Goal: Transaction & Acquisition: Purchase product/service

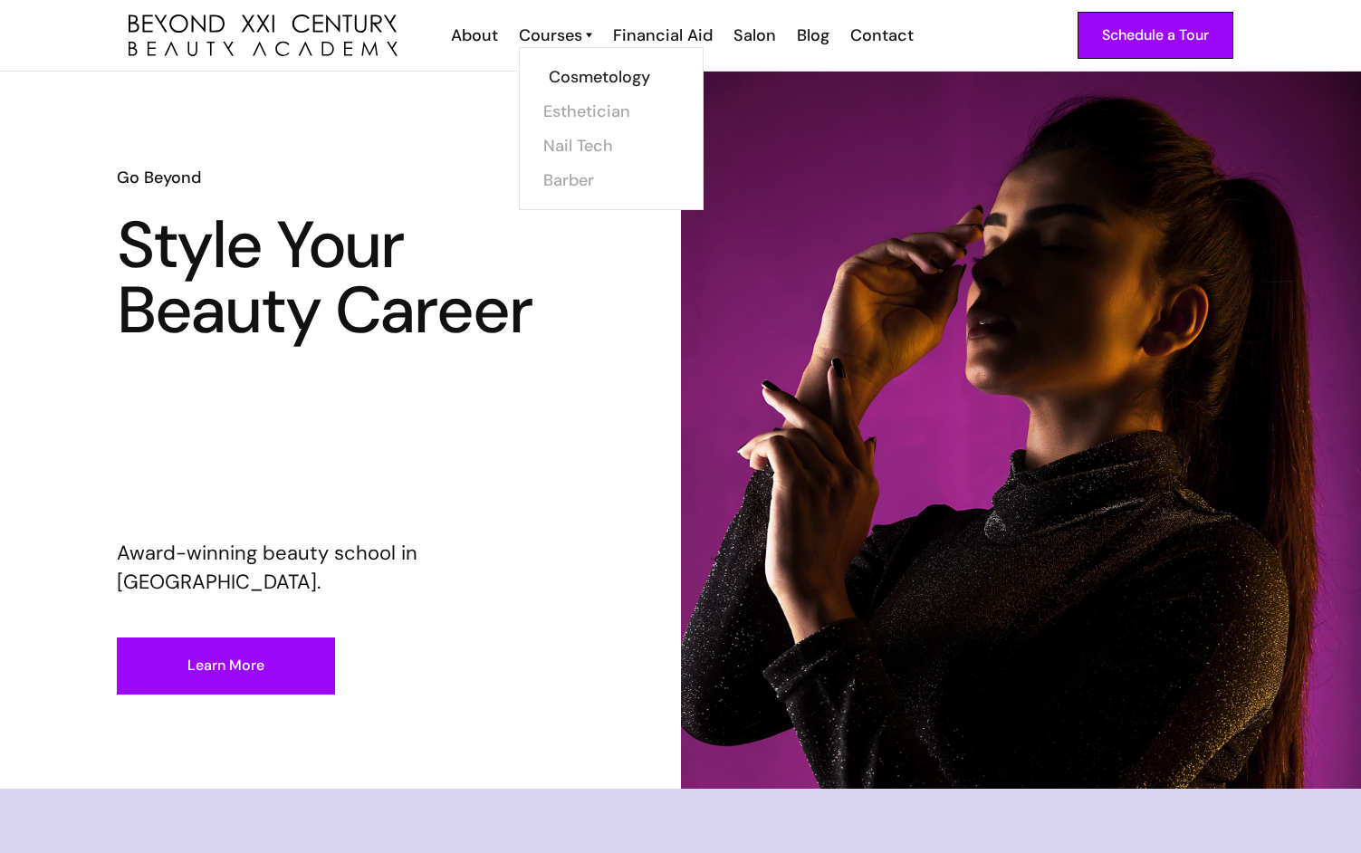
click at [569, 72] on link "Cosmetology" at bounding box center [617, 77] width 136 height 34
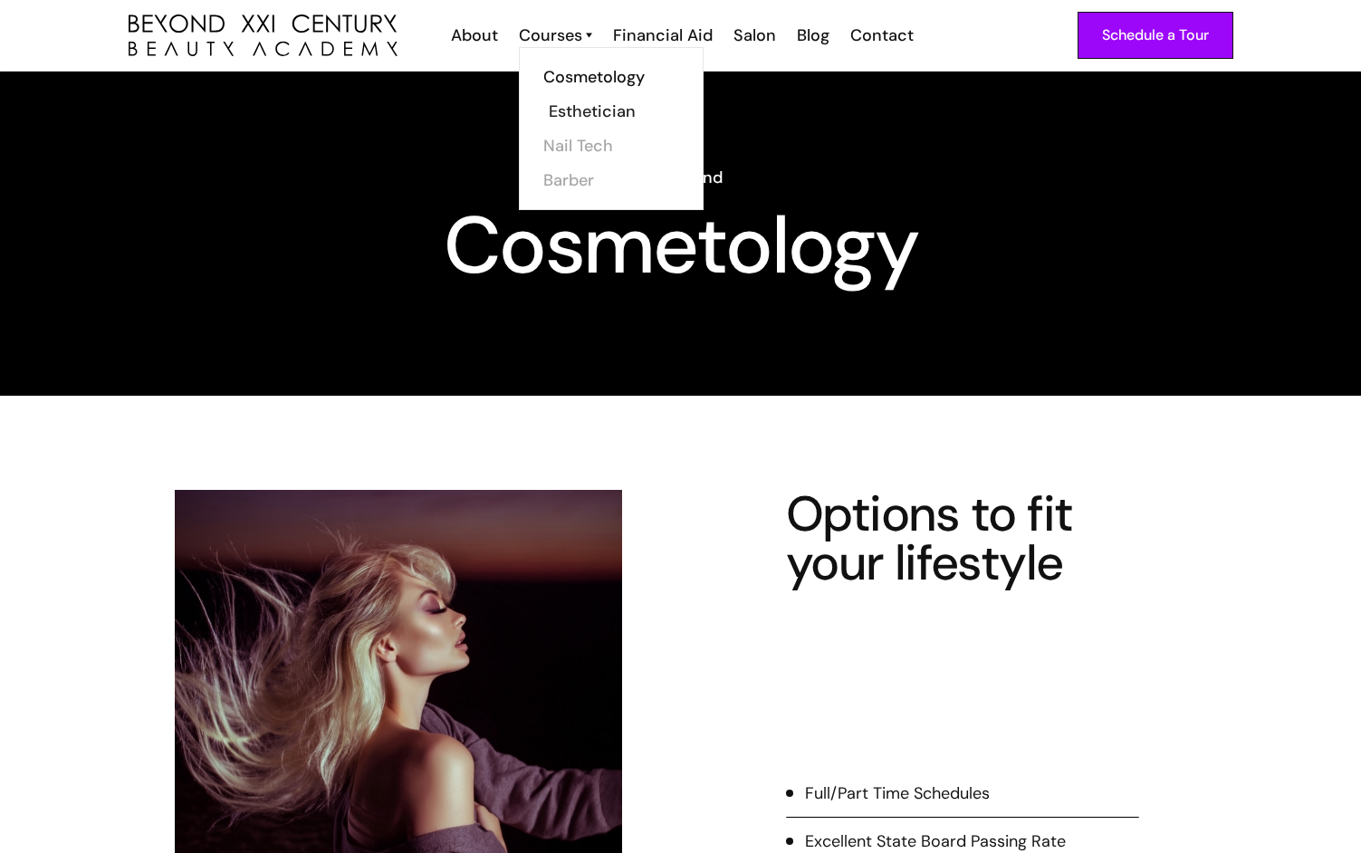
click at [580, 119] on link "Esthetician" at bounding box center [617, 111] width 136 height 34
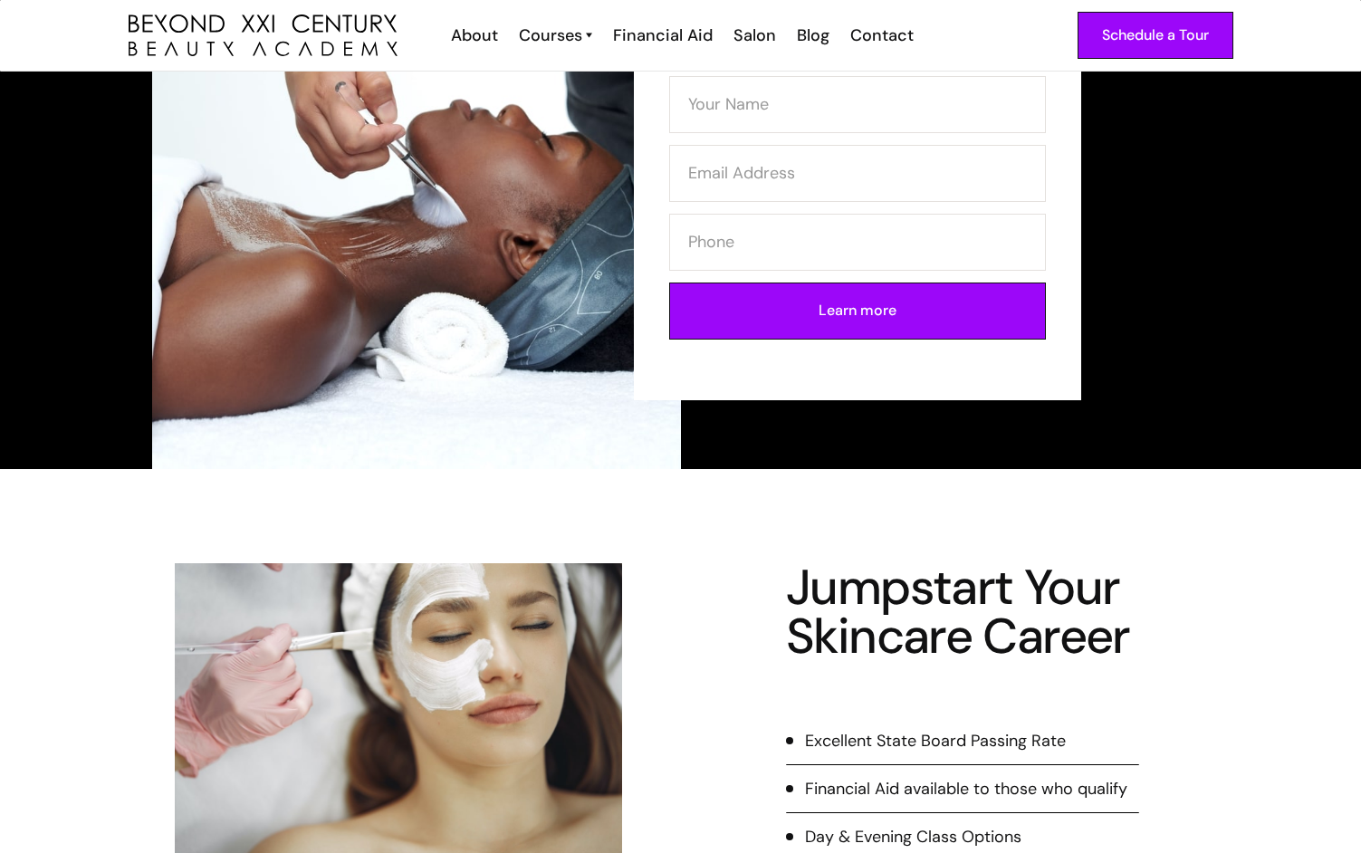
scroll to position [203, 0]
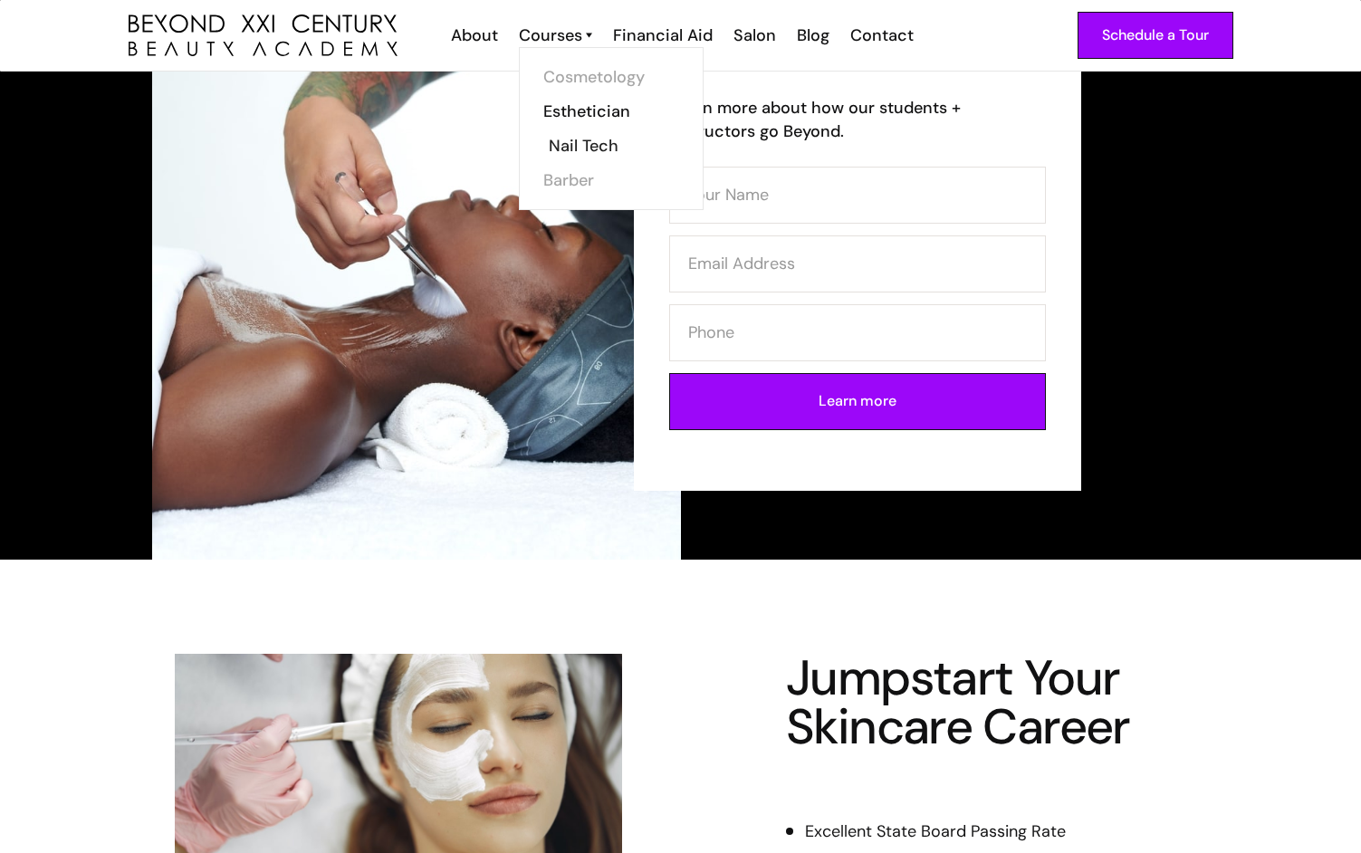
click at [567, 150] on link "Nail Tech" at bounding box center [617, 146] width 136 height 34
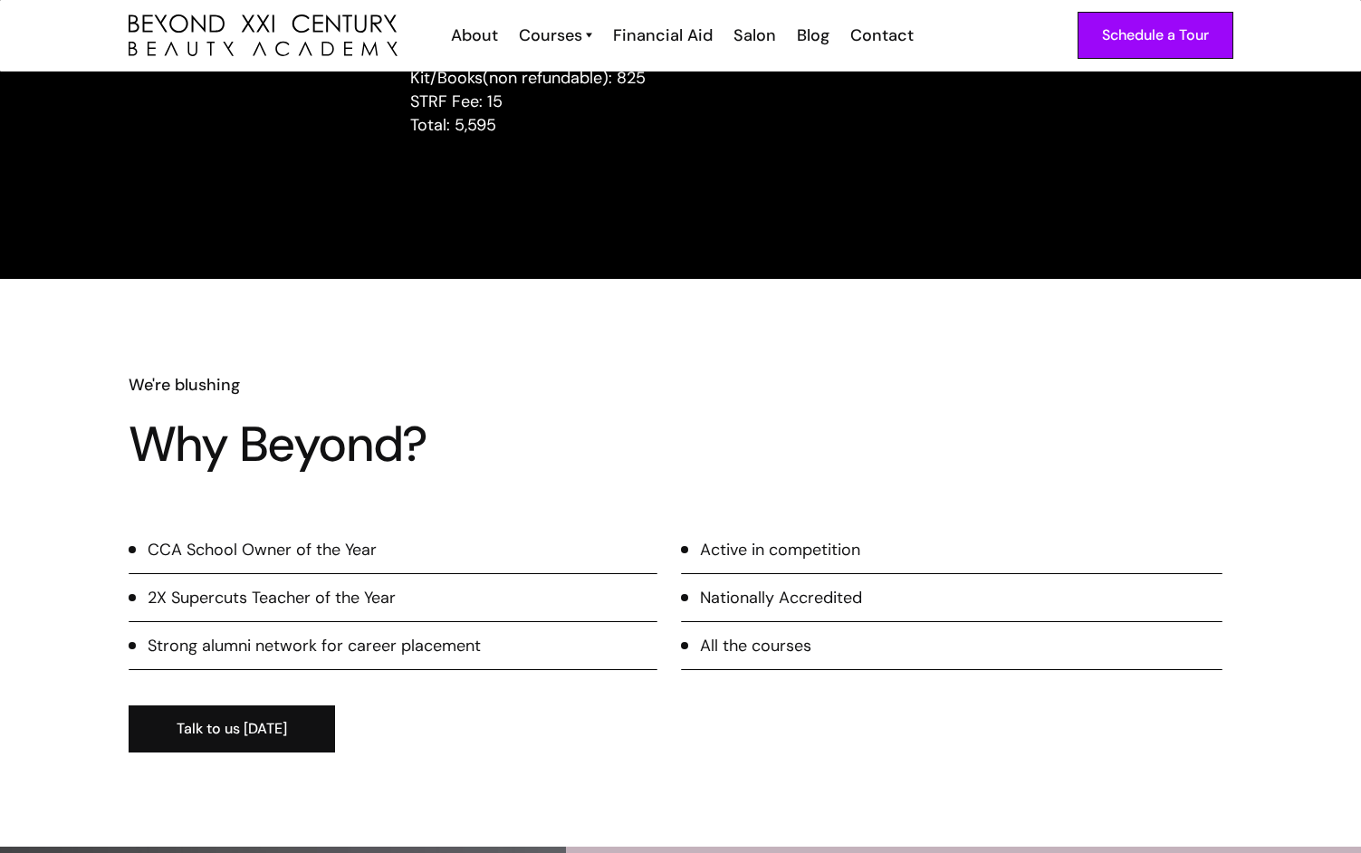
scroll to position [1529, 0]
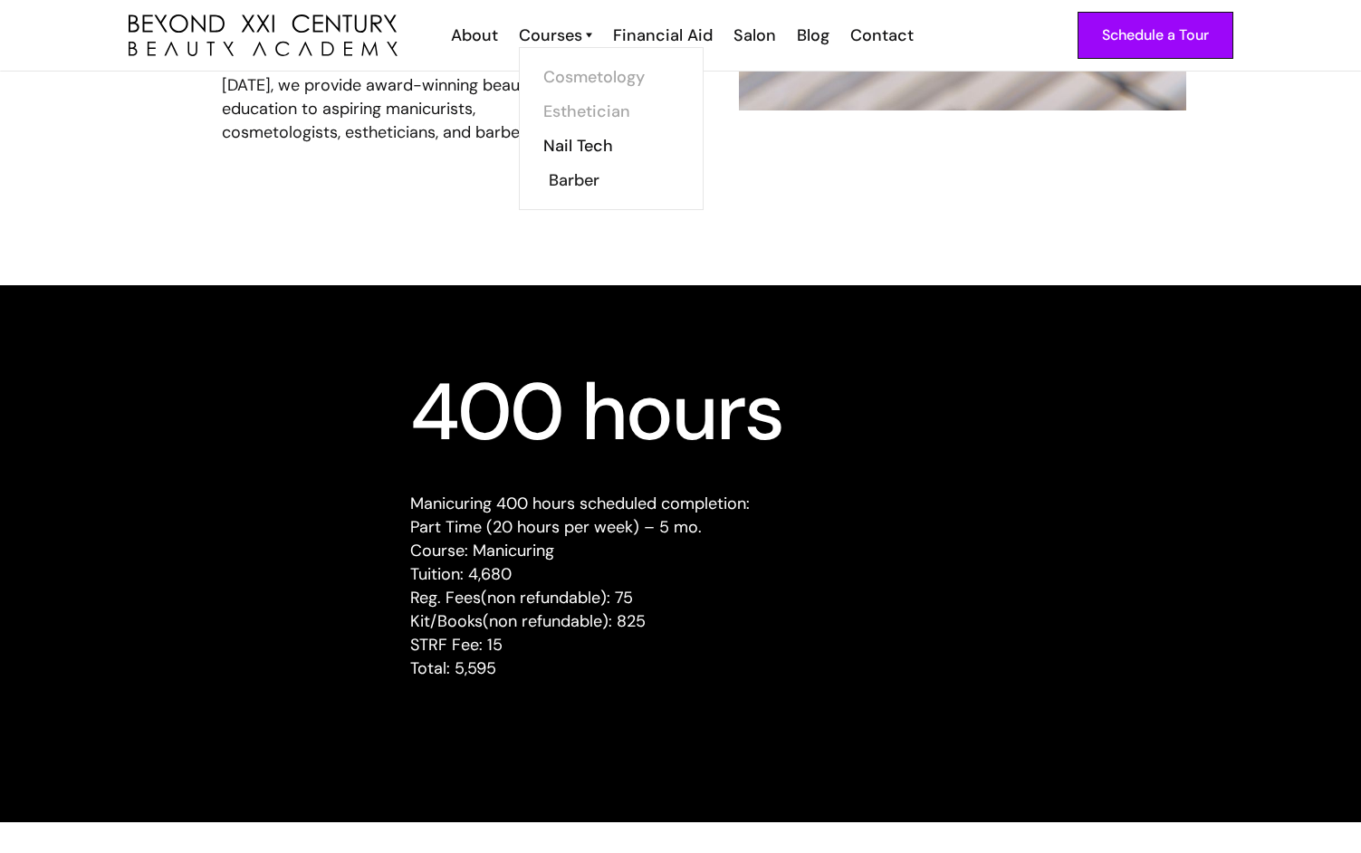
click at [573, 176] on link "Barber" at bounding box center [617, 180] width 136 height 34
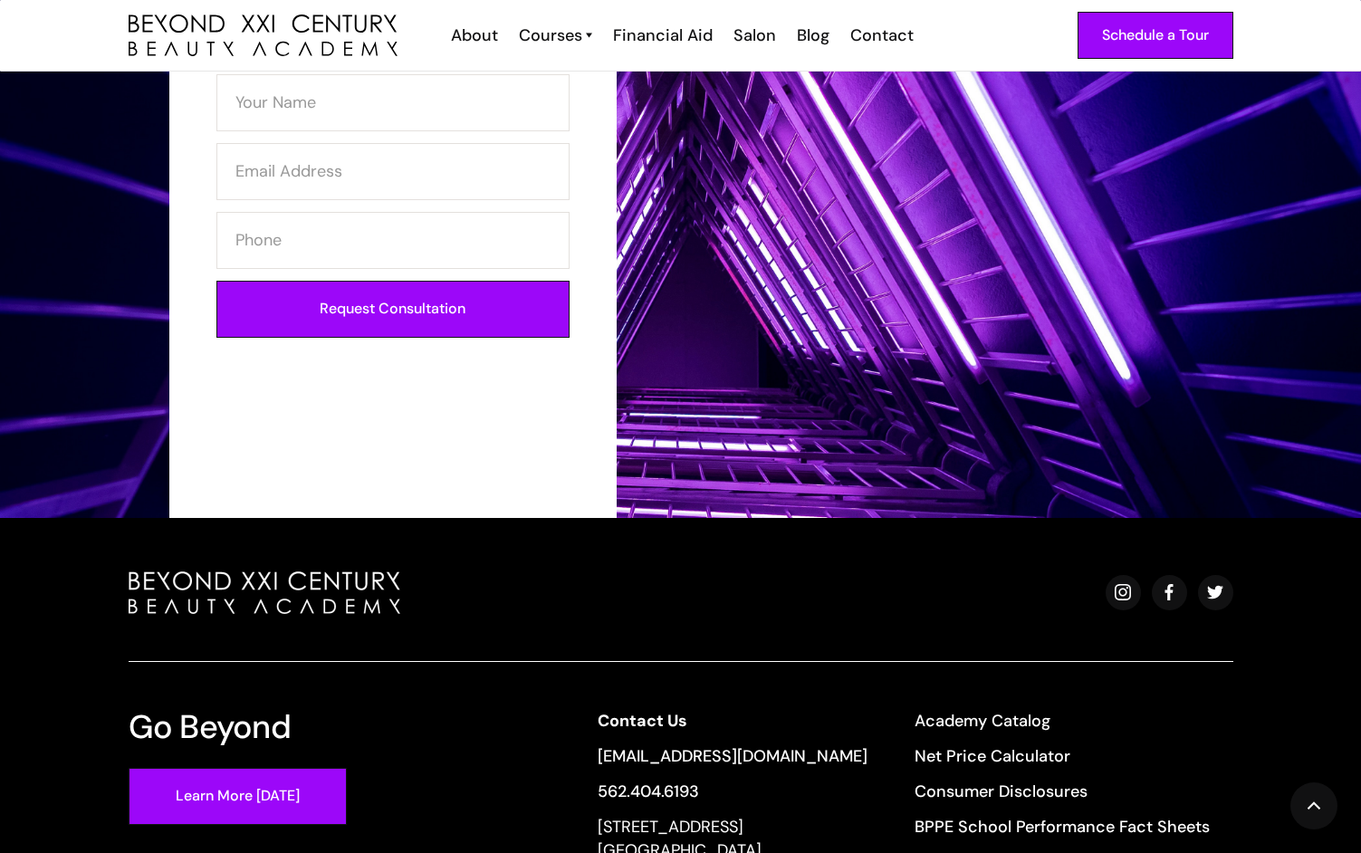
scroll to position [3417, 0]
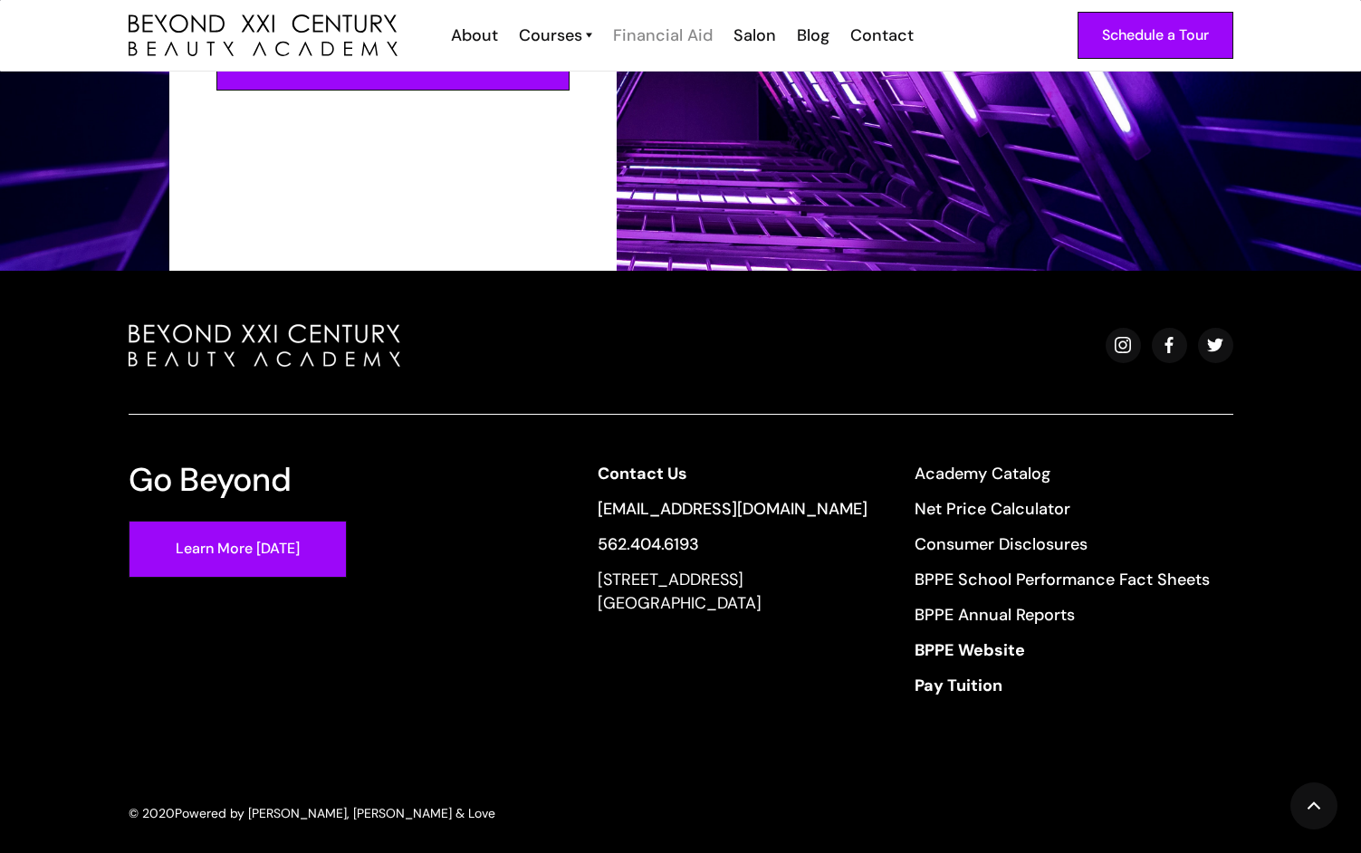
click at [653, 38] on div "Financial Aid" at bounding box center [663, 36] width 100 height 24
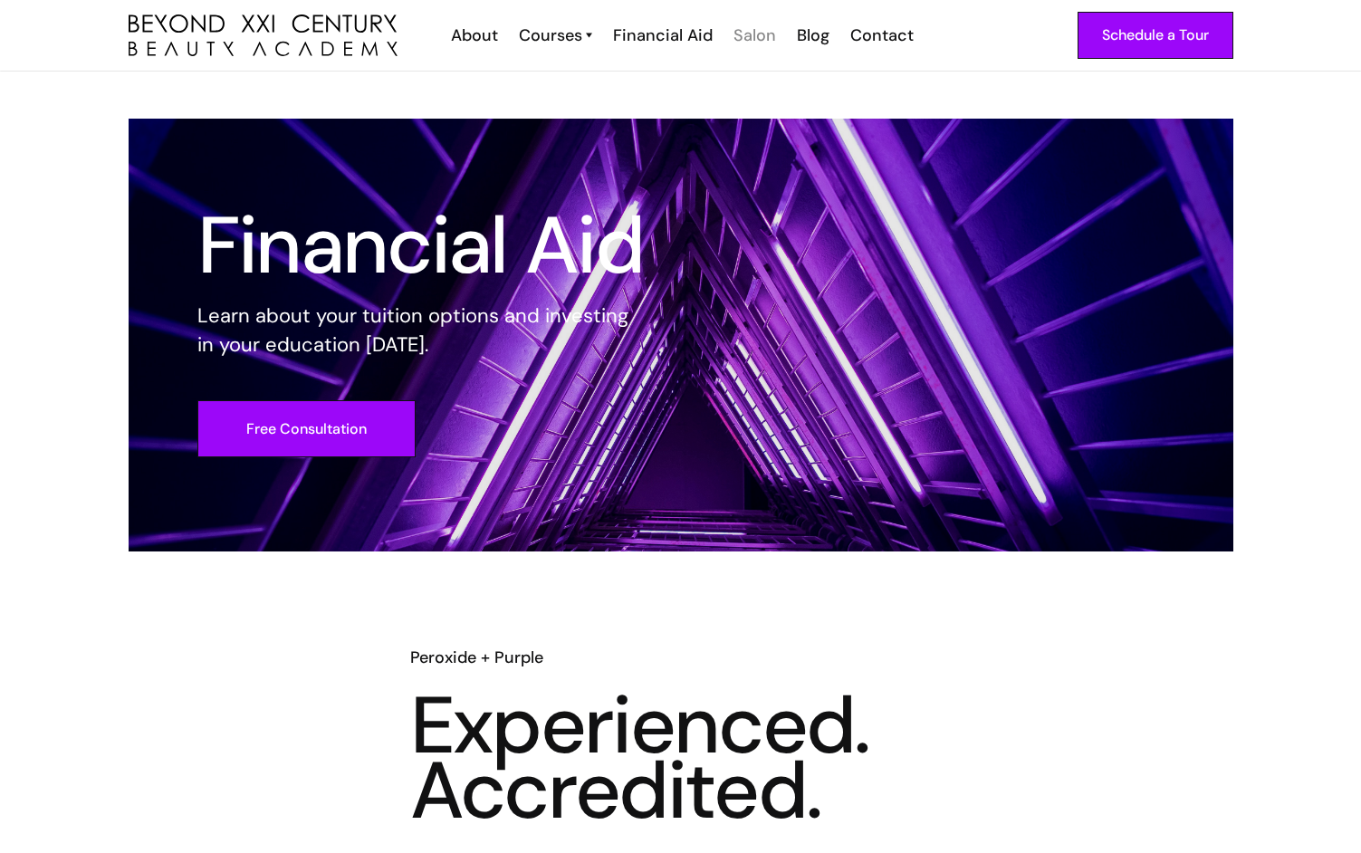
click at [739, 37] on div "Salon" at bounding box center [755, 36] width 43 height 24
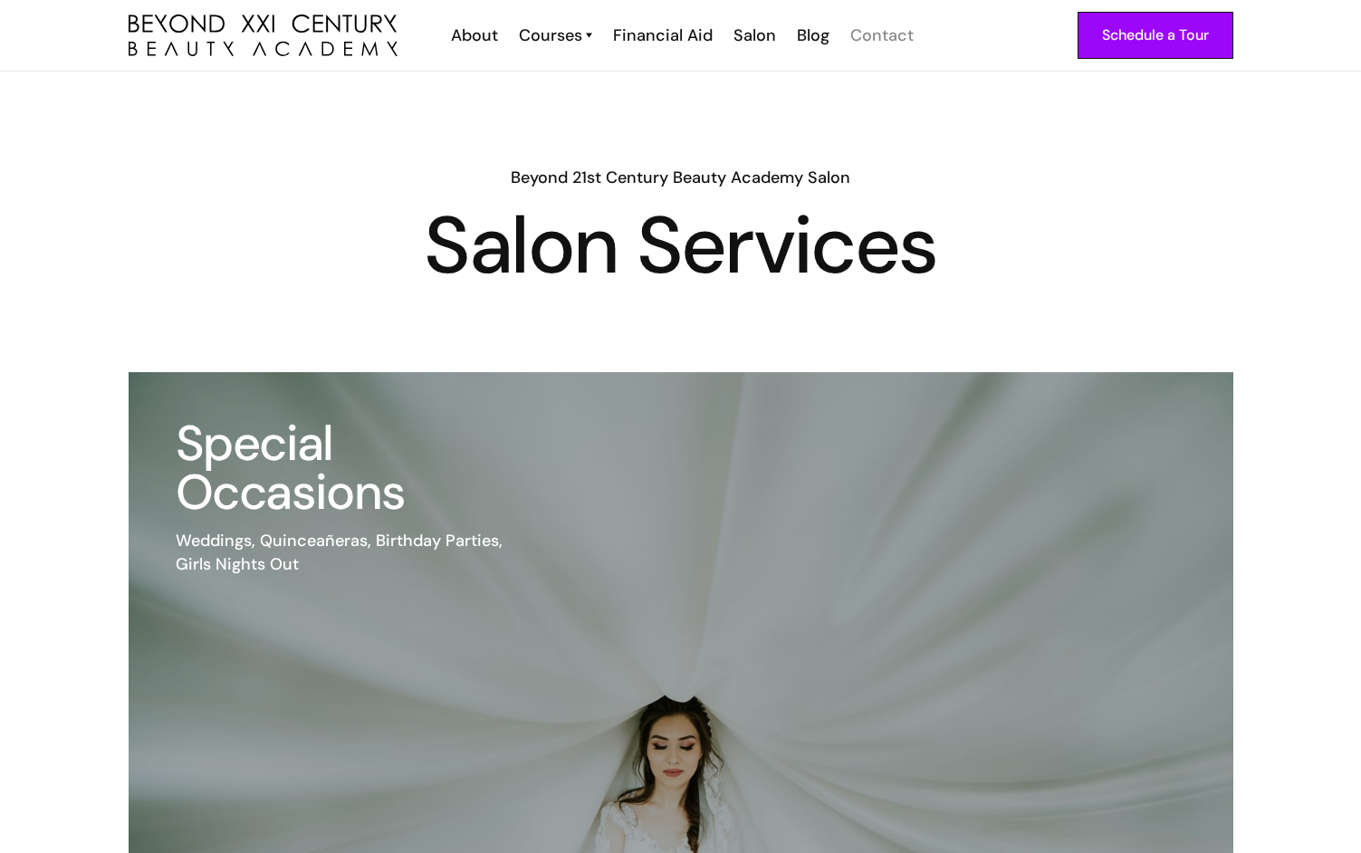
click at [868, 33] on div "Contact" at bounding box center [881, 36] width 63 height 24
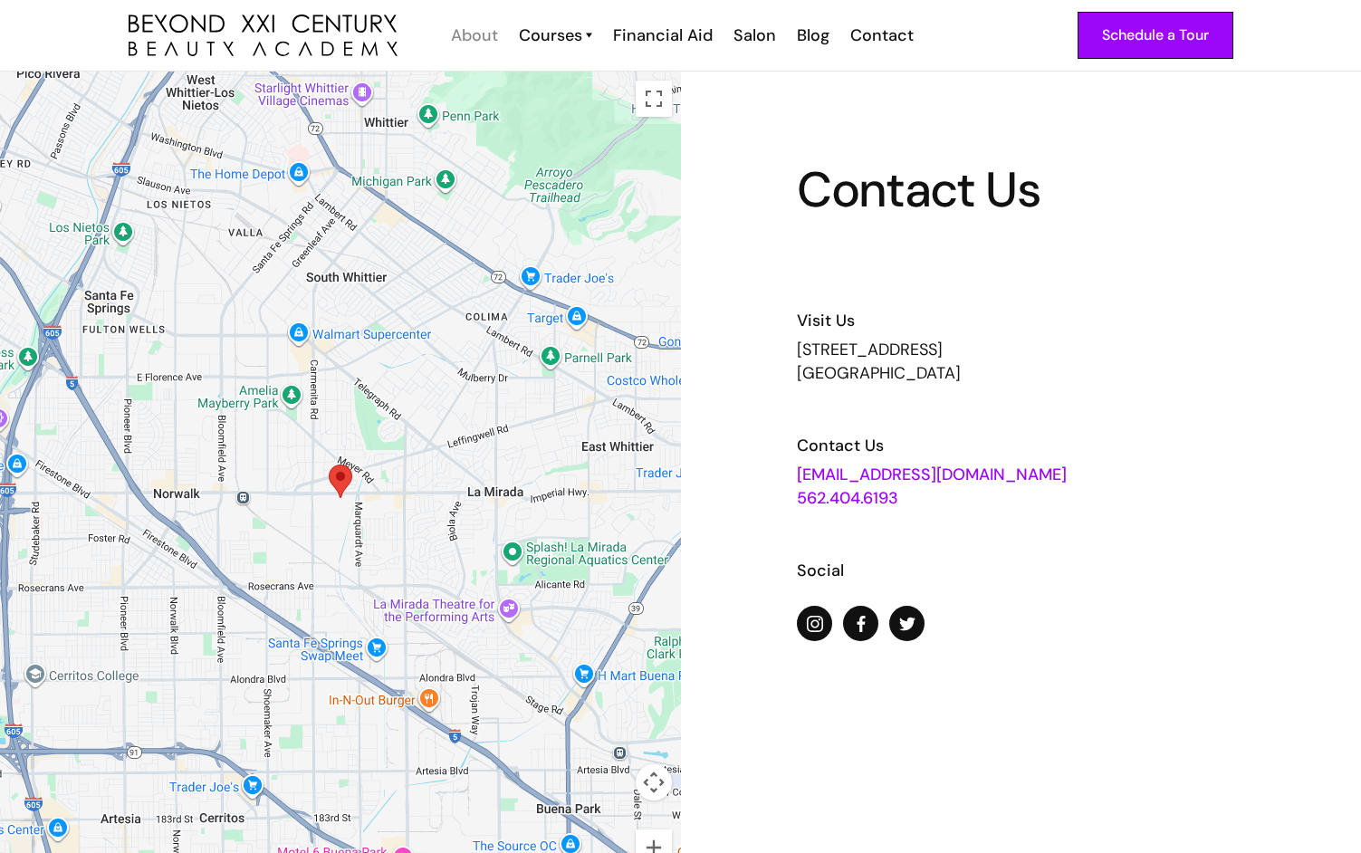
click at [478, 34] on div "About" at bounding box center [474, 36] width 47 height 24
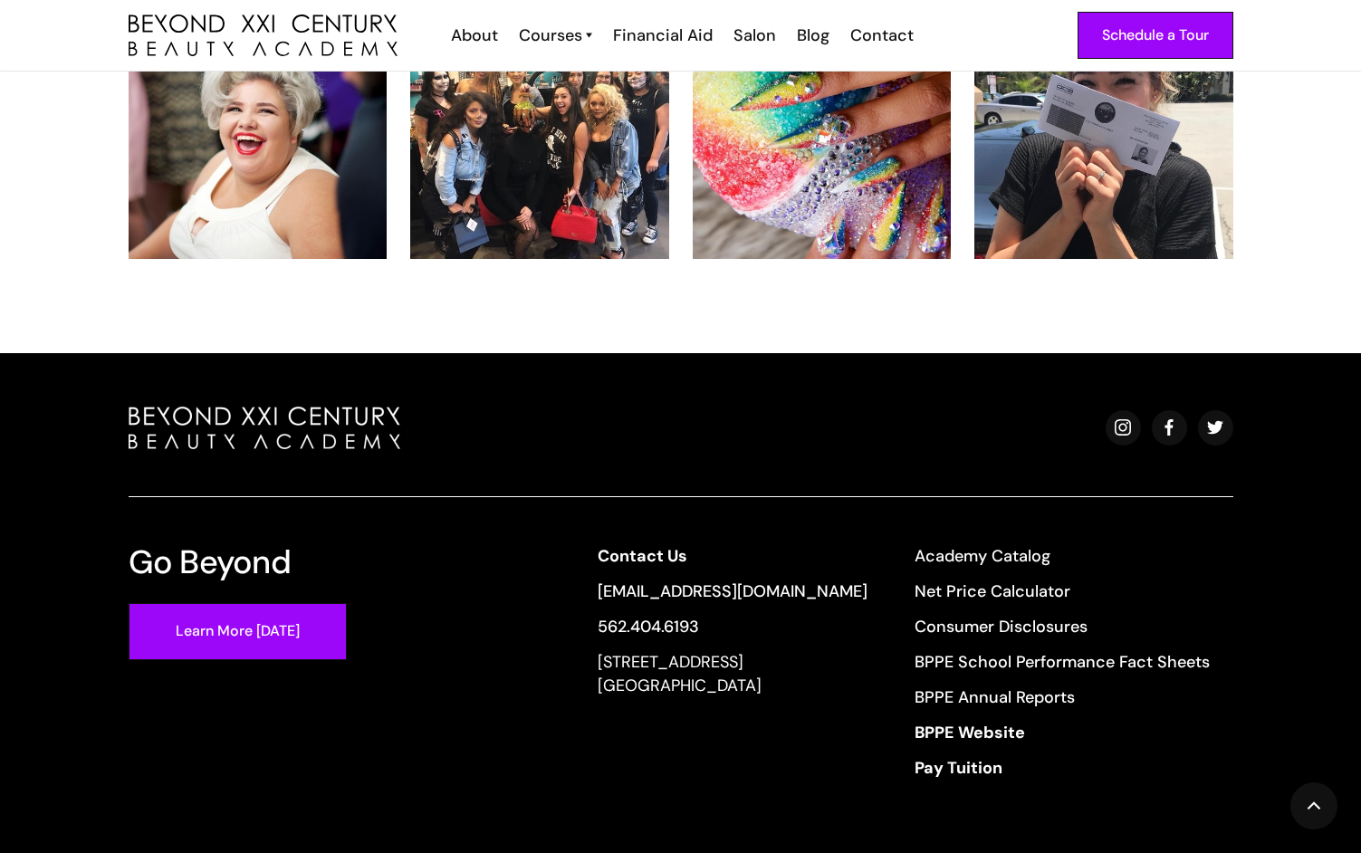
scroll to position [3815, 0]
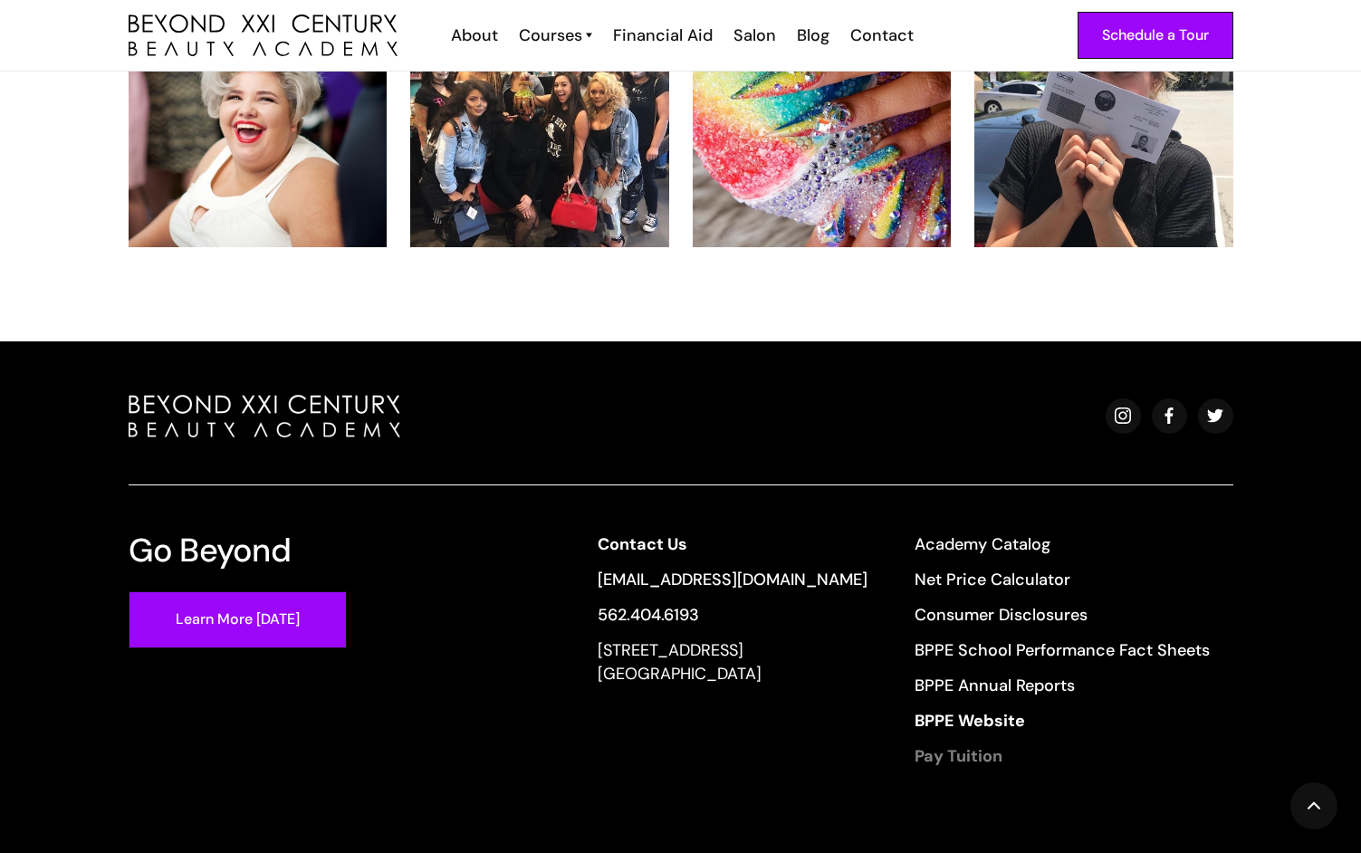
click at [945, 745] on strong "Pay Tuition" at bounding box center [959, 756] width 88 height 22
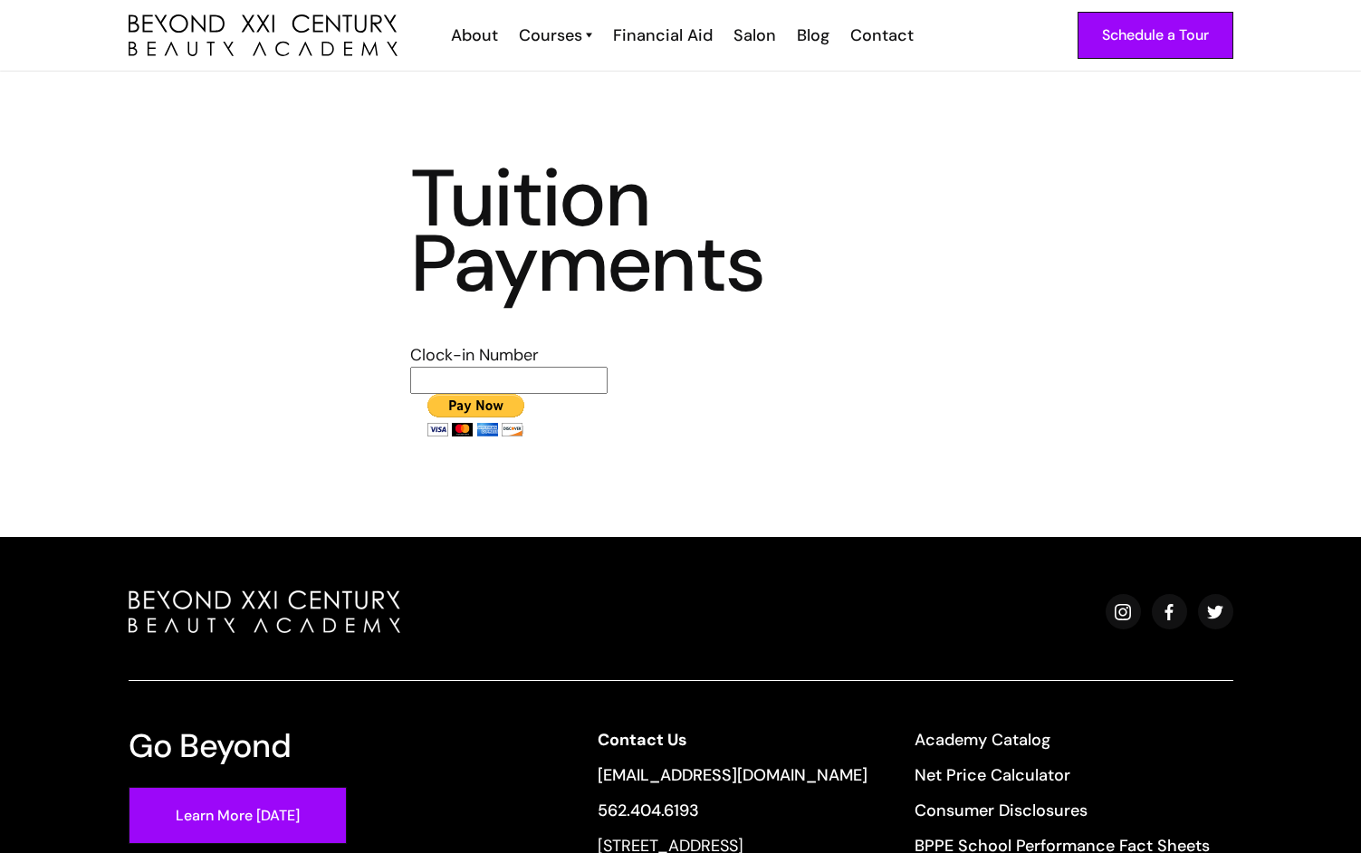
click at [473, 379] on input "text" at bounding box center [508, 380] width 197 height 27
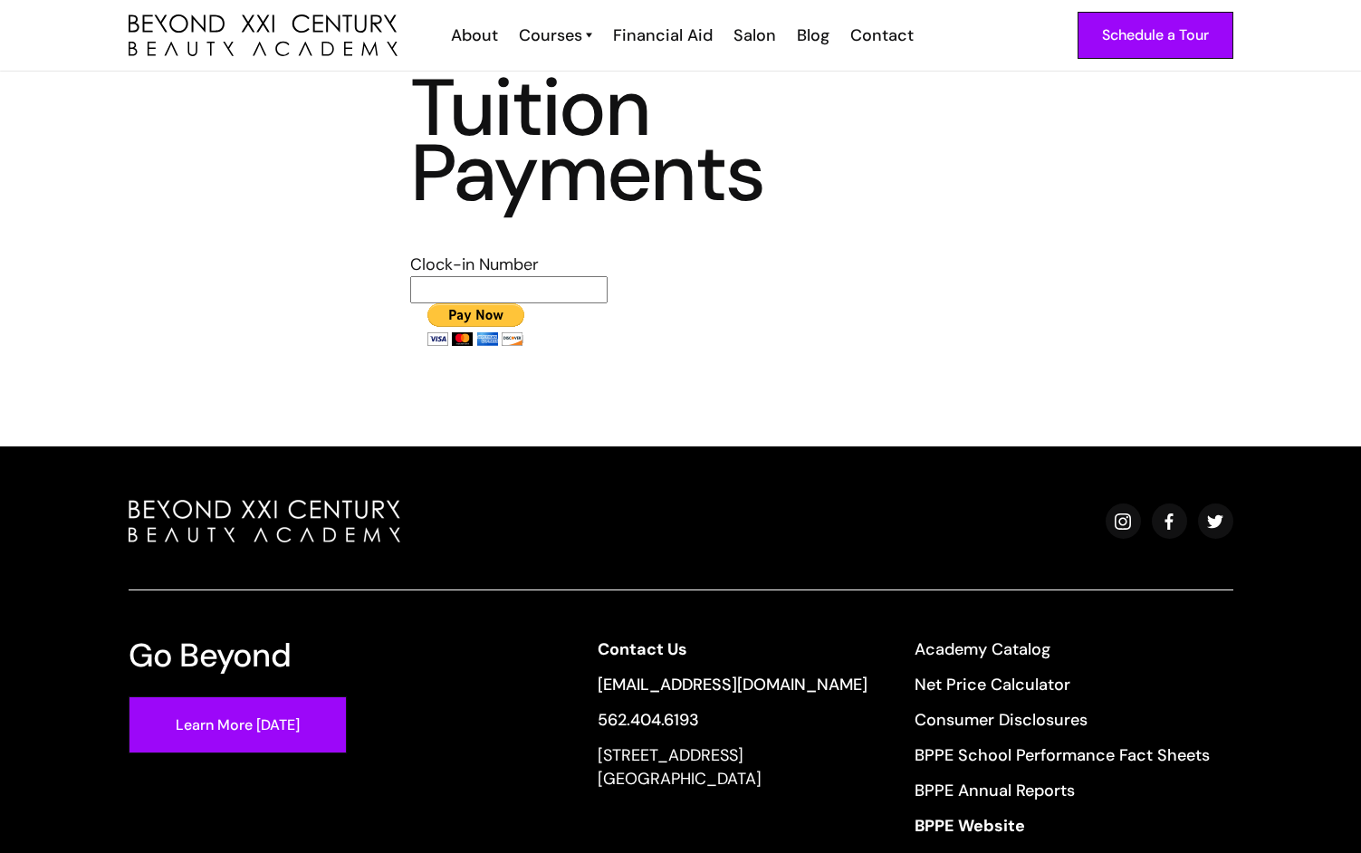
scroll to position [290, 0]
